Goal: Information Seeking & Learning: Learn about a topic

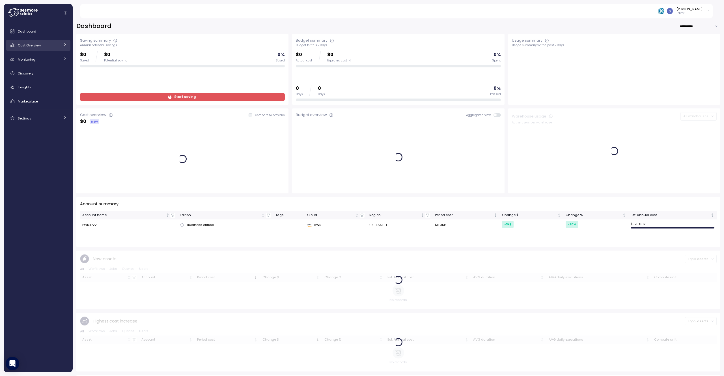
click at [41, 48] on div "Cost Overview" at bounding box center [39, 45] width 42 height 6
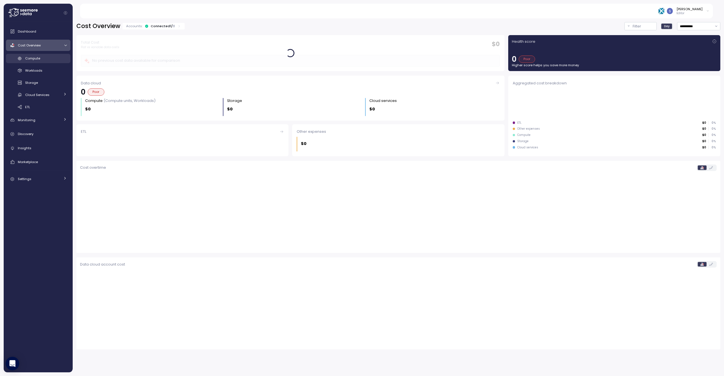
click at [45, 59] on div "Compute" at bounding box center [46, 58] width 42 height 6
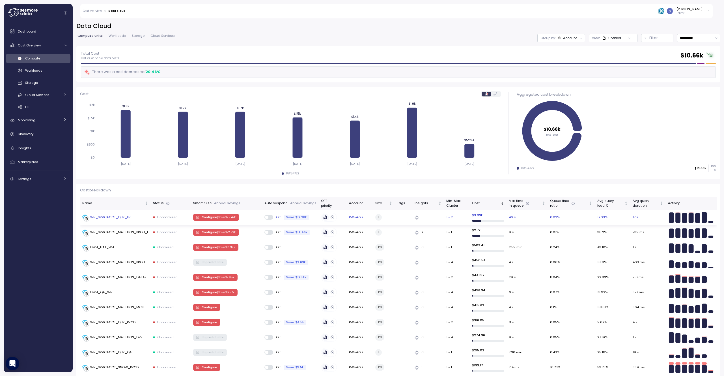
click at [120, 220] on div "WH_SRVCACCT_QLIK_IIP" at bounding box center [106, 217] width 48 height 6
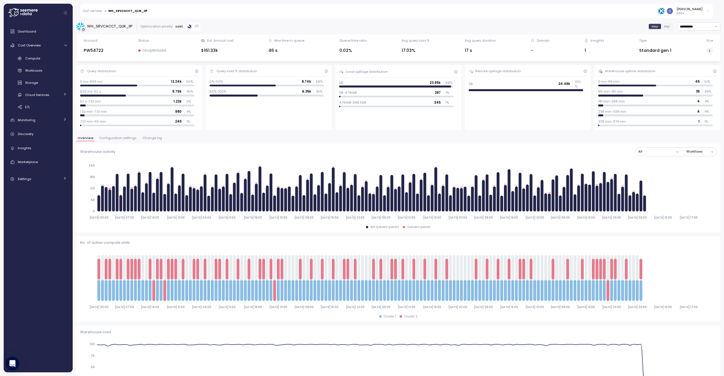
click at [126, 138] on span "Configuration settings" at bounding box center [117, 137] width 37 height 3
